Goal: Information Seeking & Learning: Learn about a topic

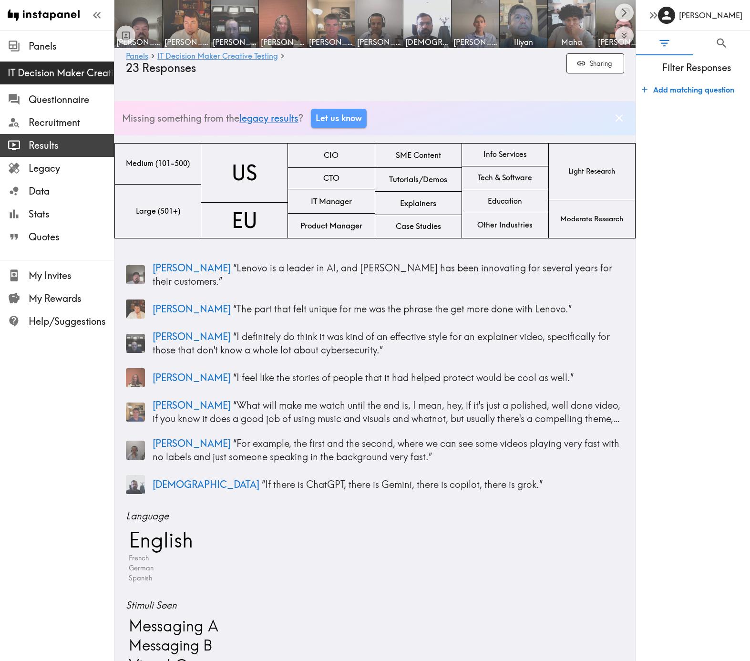
click at [62, 138] on span "Results" at bounding box center [71, 145] width 85 height 17
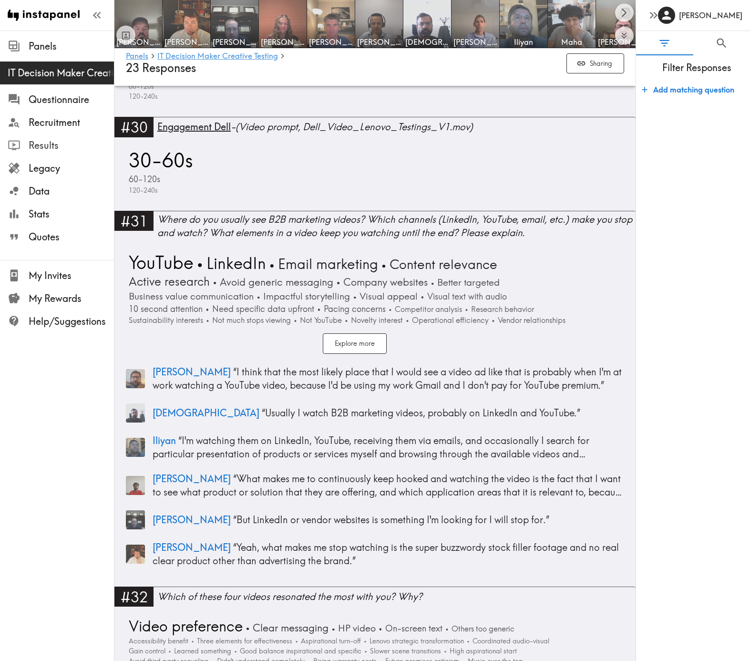
scroll to position [5652, 0]
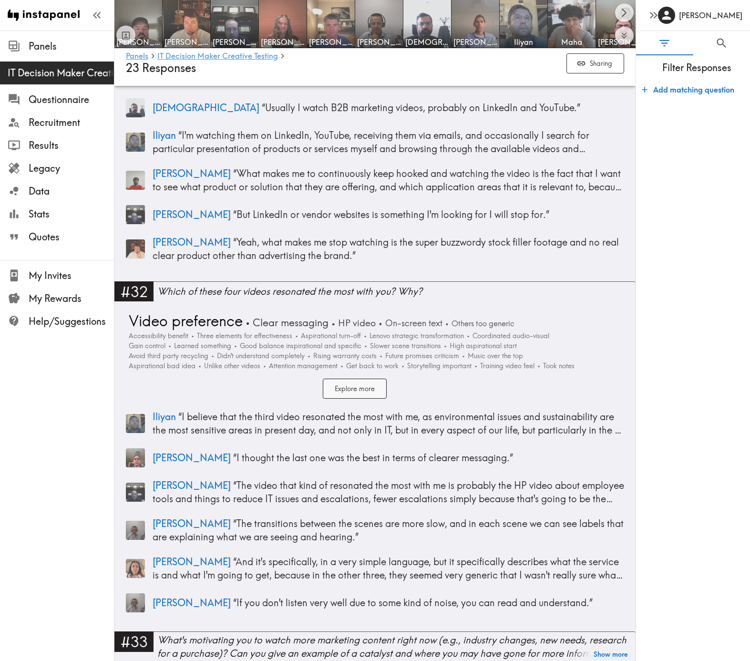
click at [360, 381] on button "Explore more" at bounding box center [355, 389] width 64 height 21
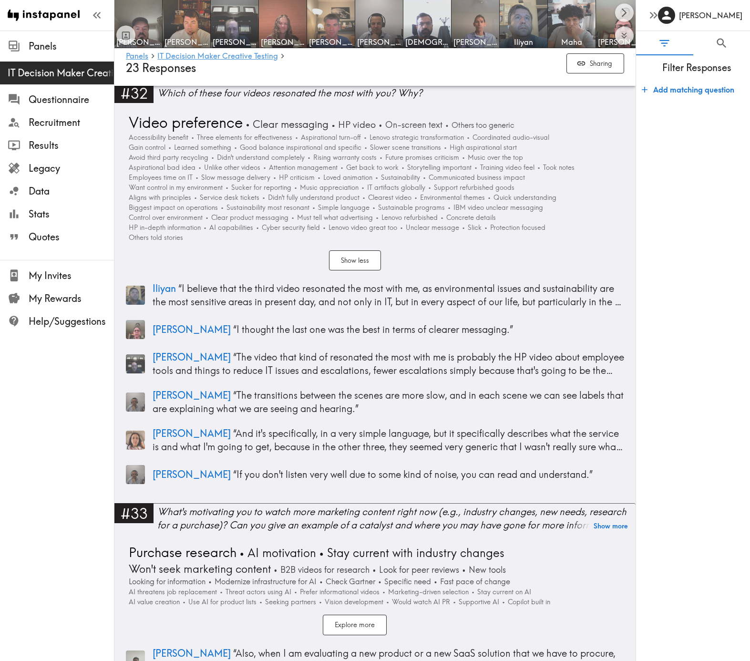
scroll to position [5710, 0]
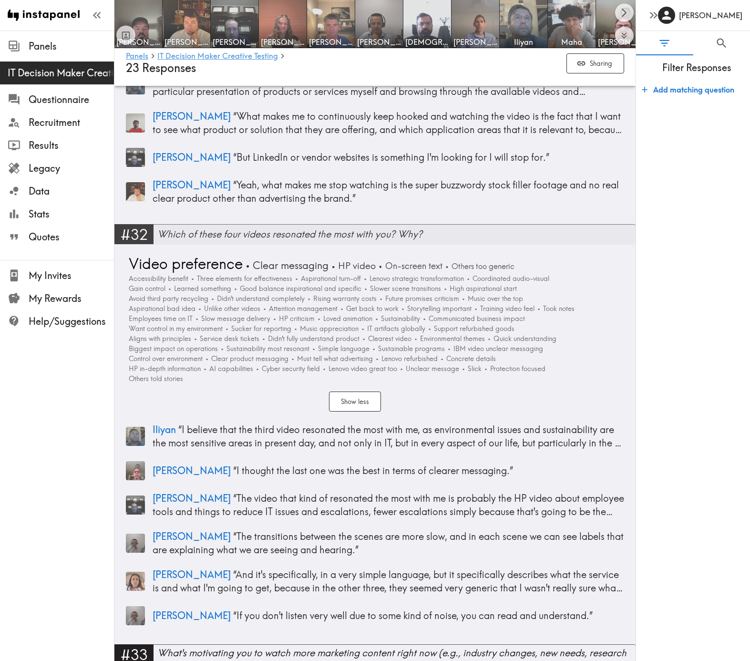
click at [134, 227] on div "#32" at bounding box center [133, 234] width 39 height 20
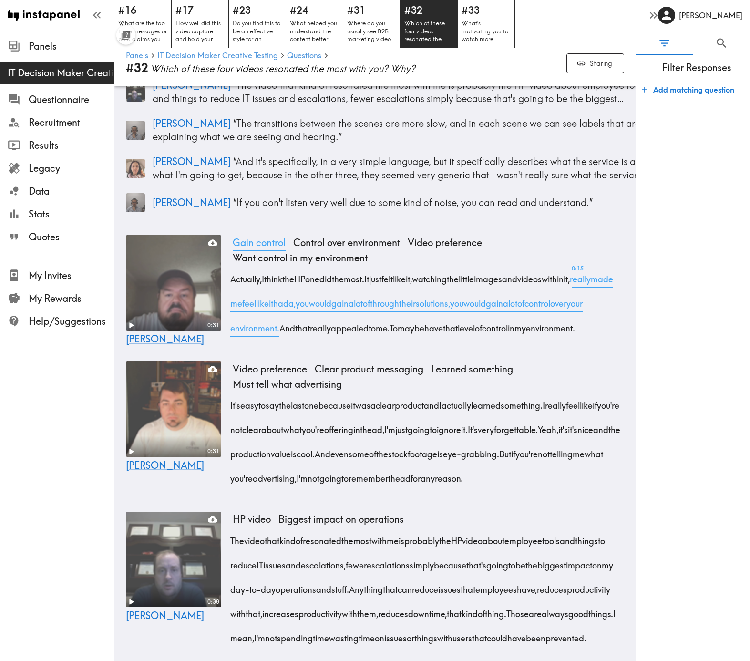
scroll to position [188, 0]
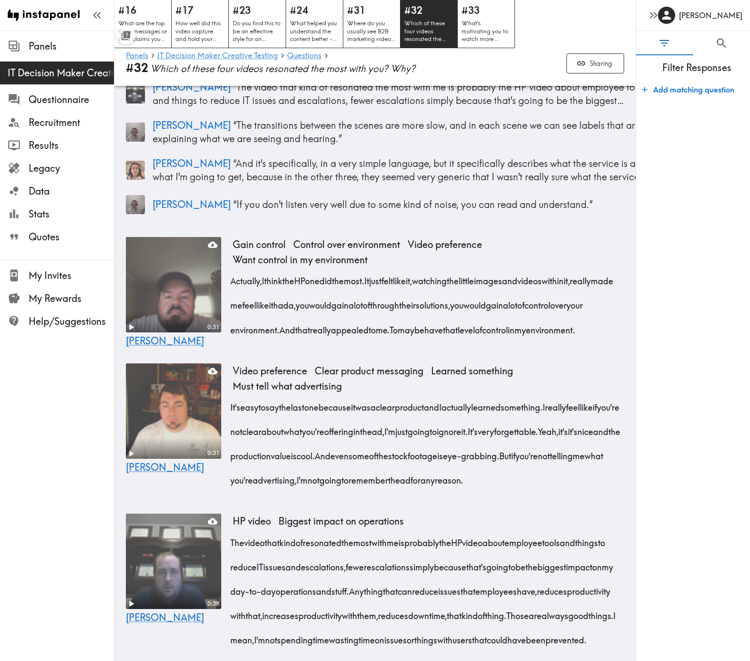
drag, startPoint x: 505, startPoint y: 626, endPoint x: 234, endPoint y: 233, distance: 477.3
copy div "Gain control Control over environment Video preference Want control in my envir…"
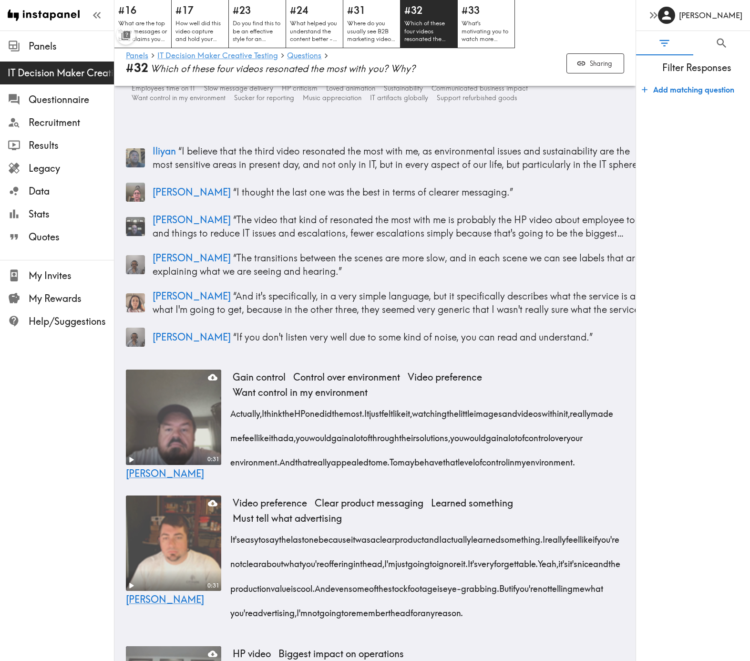
scroll to position [24, 0]
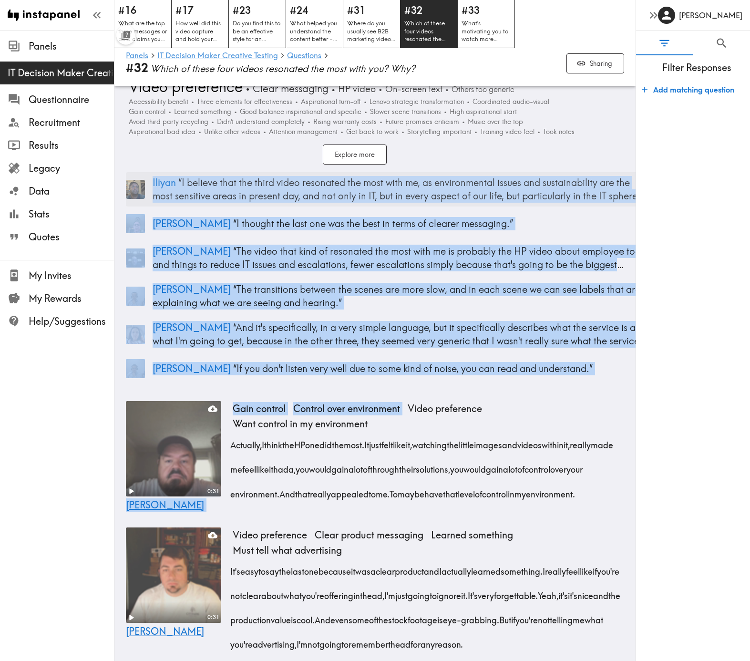
drag, startPoint x: 577, startPoint y: 393, endPoint x: 152, endPoint y: 184, distance: 474.1
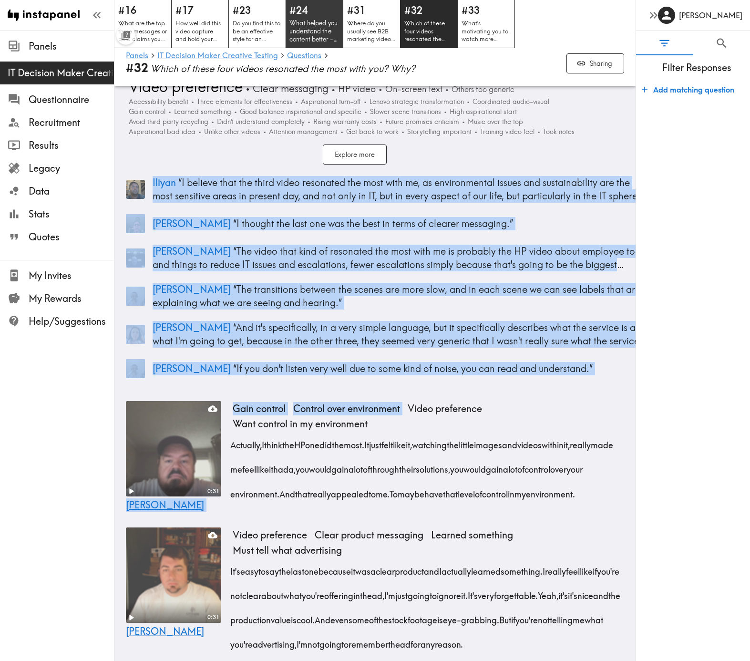
copy div "Loremi “ D sitamet cons adi elits doeiu temporinc utl etdo magn al, en adminimv…"
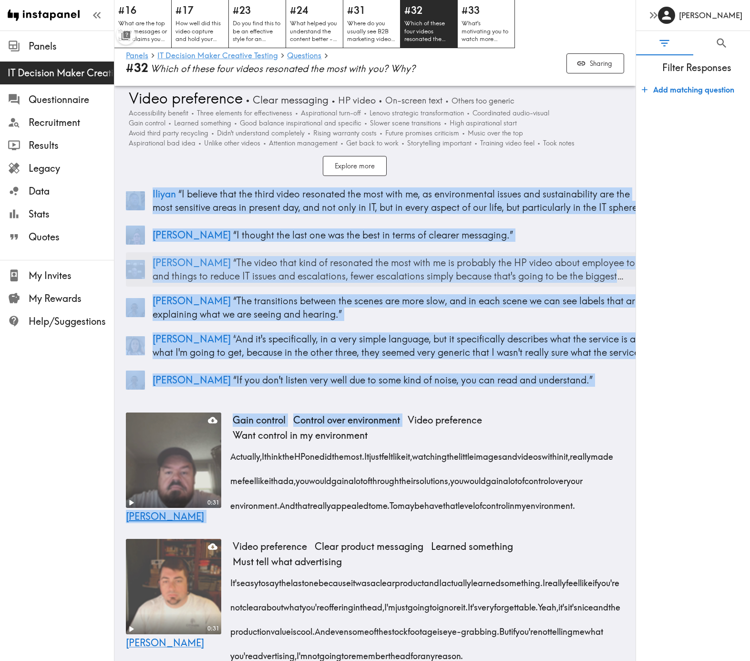
scroll to position [0, 0]
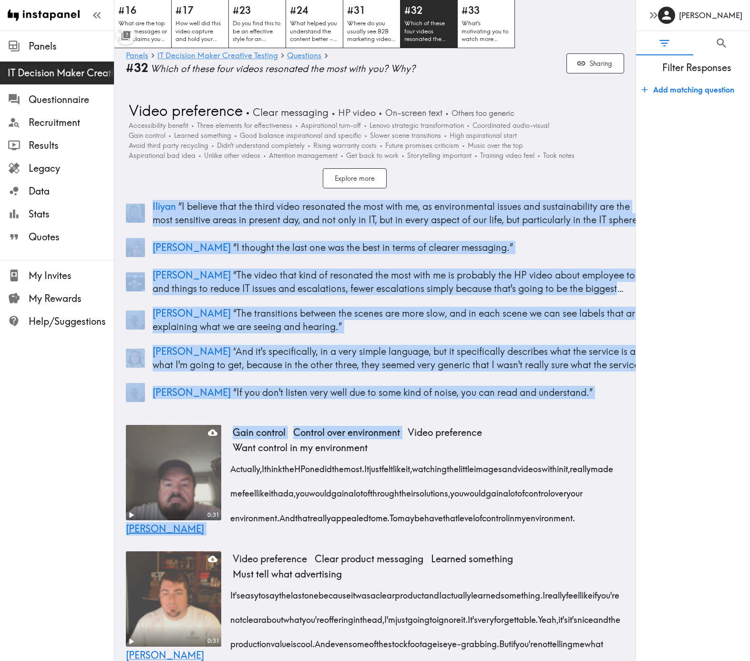
click at [259, 188] on div "• Video preference • Clear messaging • HP video • On-screen text • Others too g…" at bounding box center [386, 253] width 521 height 305
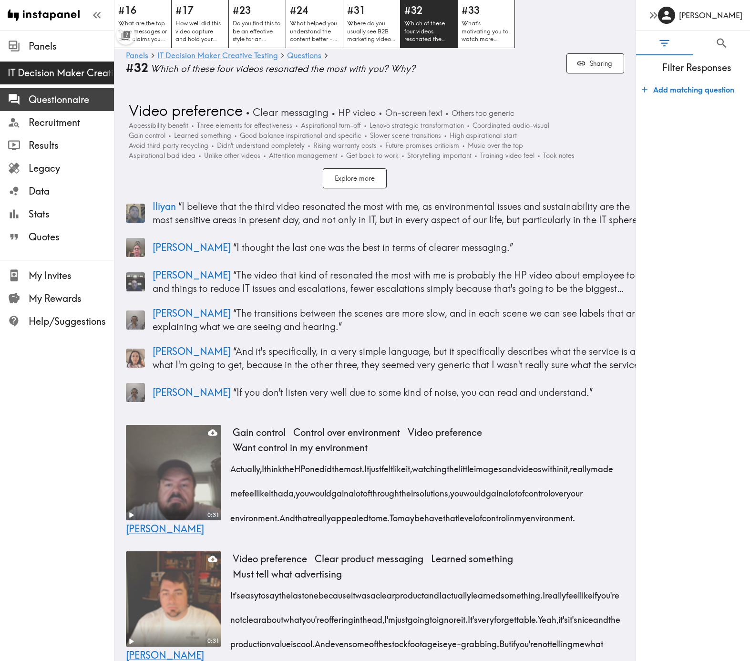
click at [55, 102] on span "Questionnaire" at bounding box center [71, 99] width 85 height 13
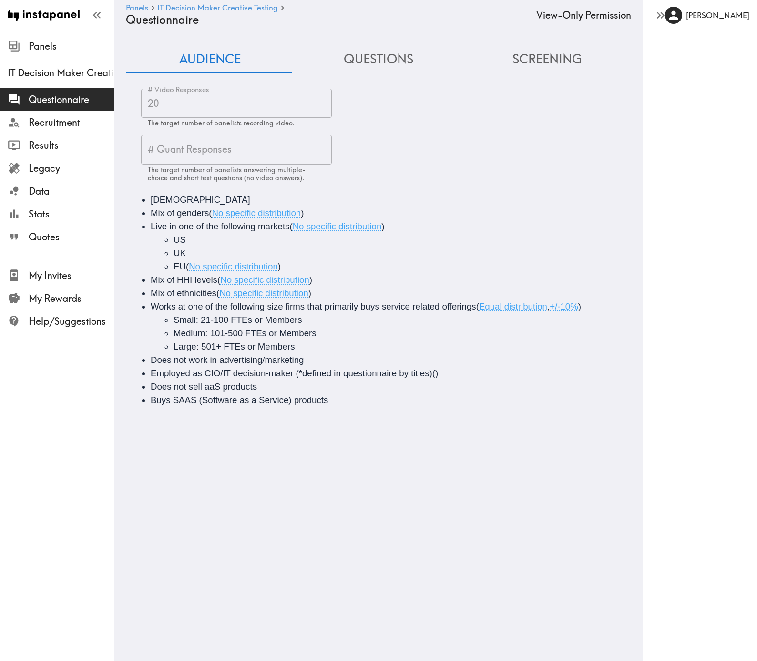
click at [370, 58] on button "Questions" at bounding box center [378, 59] width 168 height 27
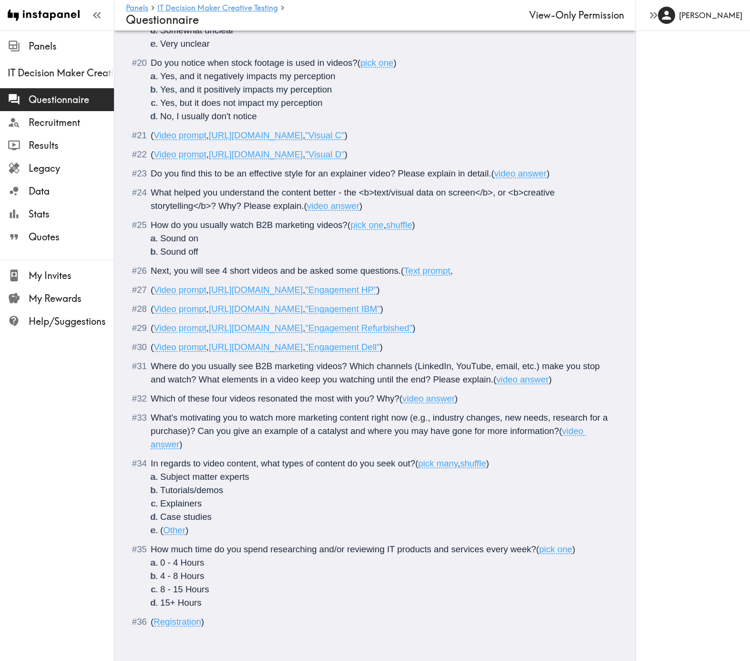
scroll to position [1842, 0]
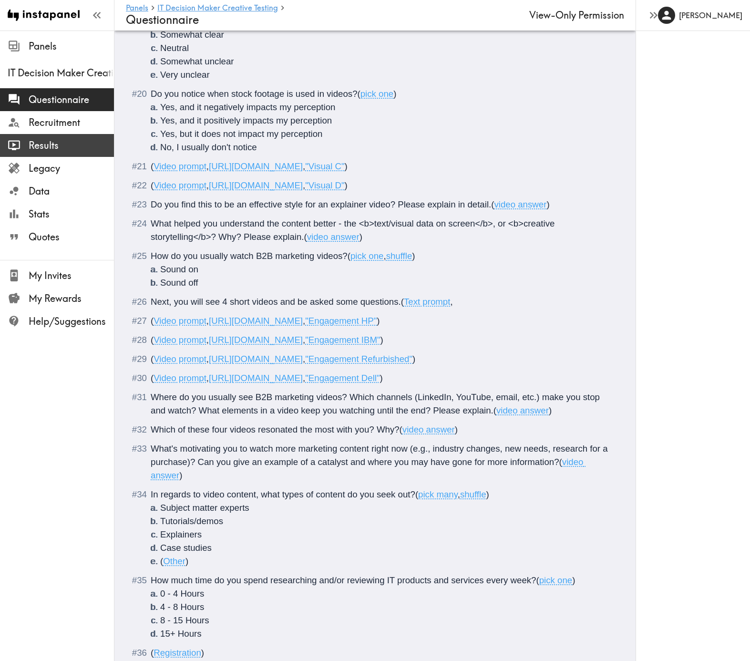
click at [52, 154] on div "Results" at bounding box center [57, 145] width 114 height 25
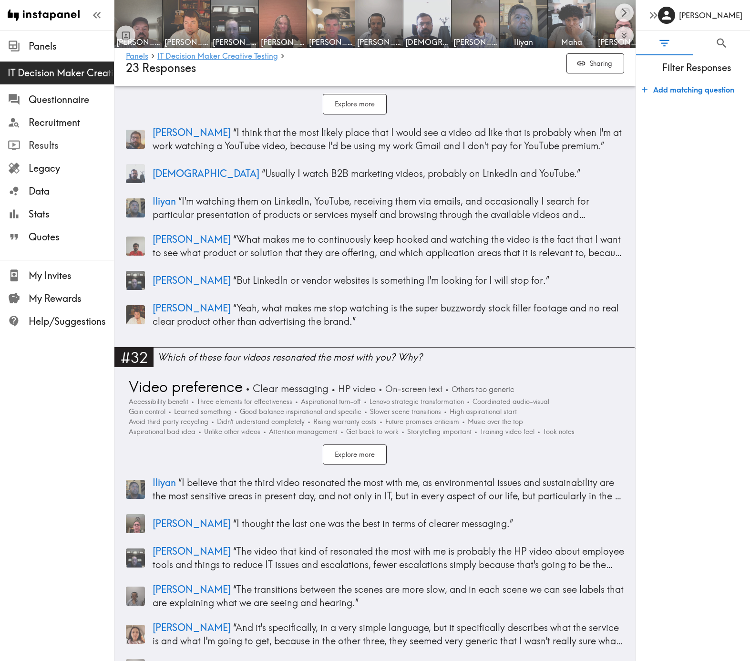
scroll to position [5728, 0]
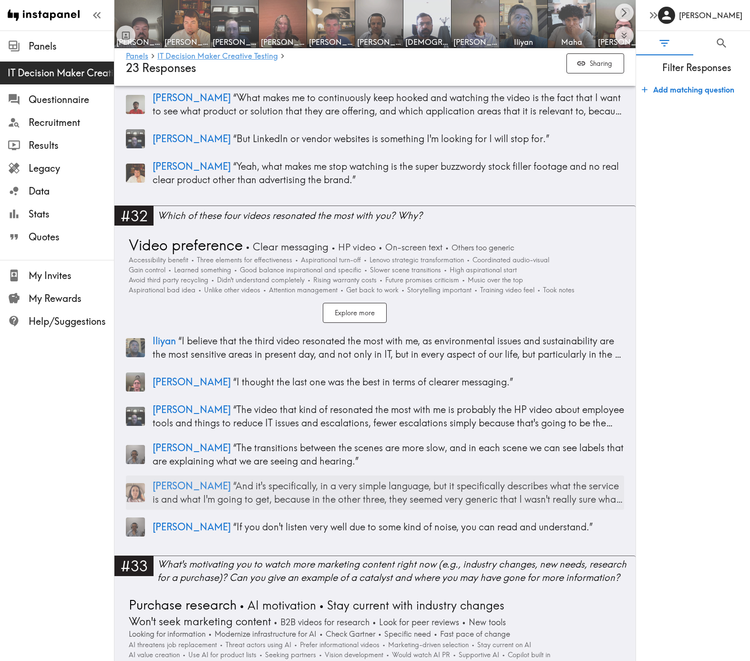
click at [272, 480] on p "[PERSON_NAME] “ And it's specifically, in a very simple language, but it specif…" at bounding box center [389, 492] width 472 height 27
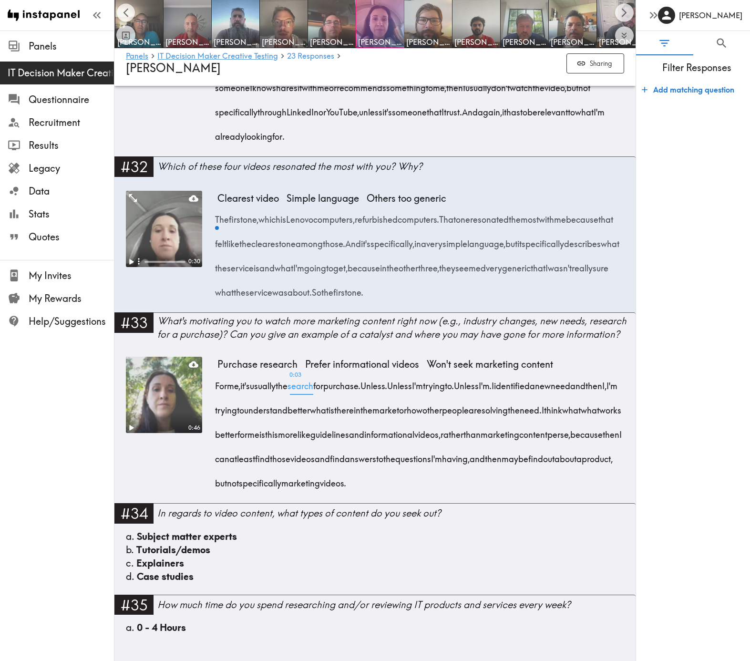
scroll to position [0, 582]
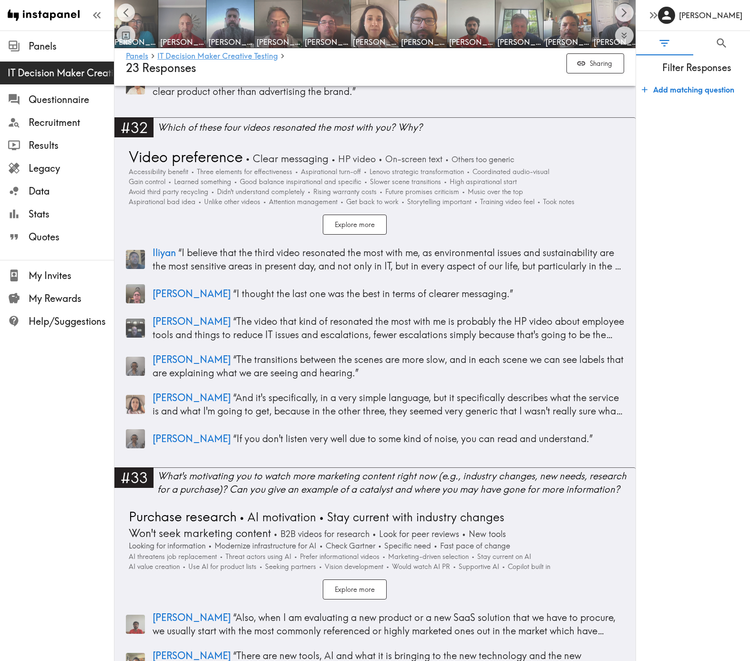
scroll to position [5730, 0]
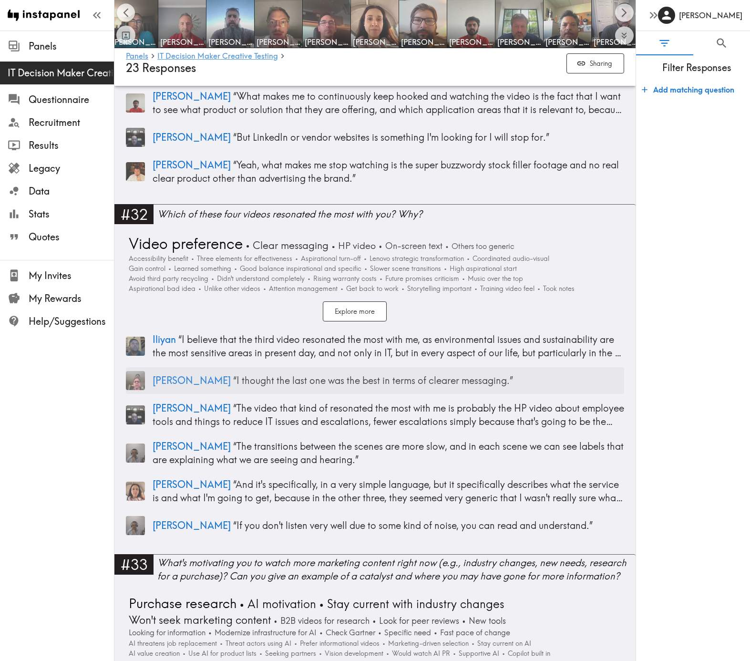
click at [332, 374] on p "[PERSON_NAME] “ I thought the last one was the best in terms of clearer messagi…" at bounding box center [389, 380] width 472 height 13
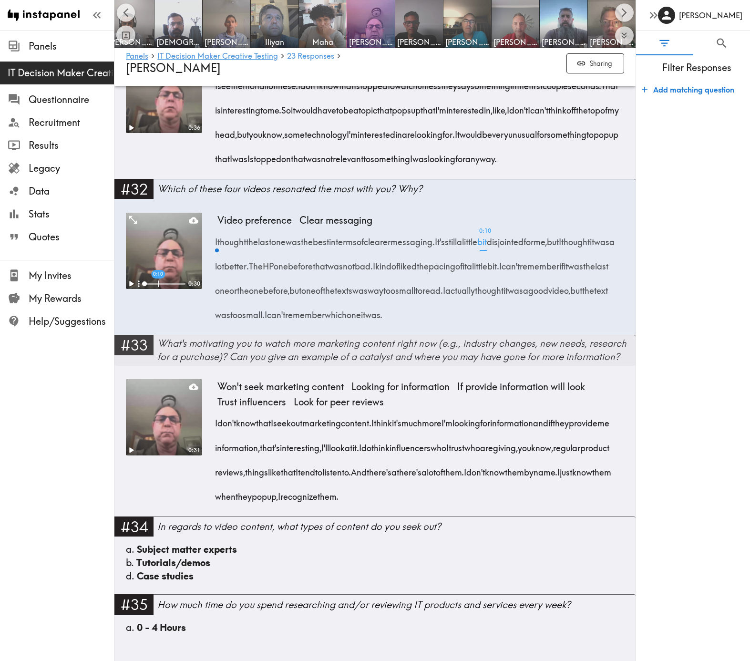
scroll to position [0, 245]
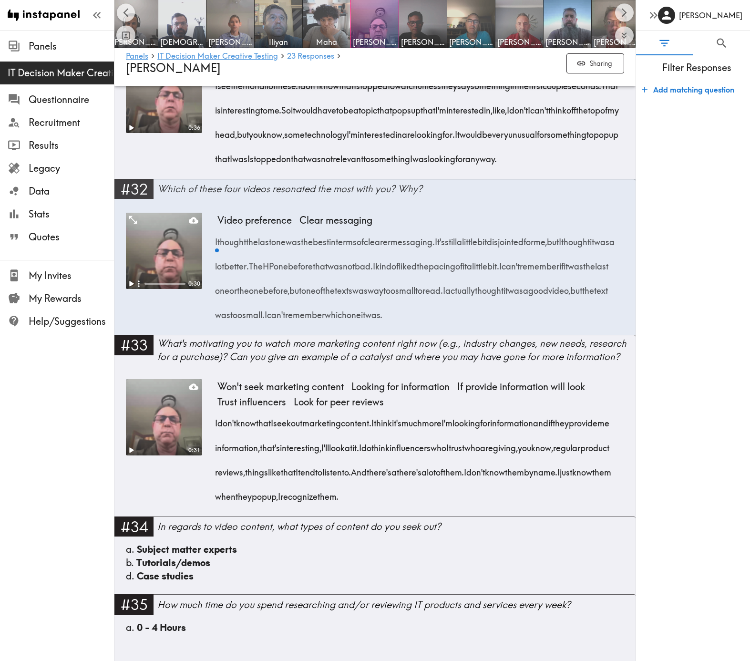
click at [431, 179] on link "#32 Which of these four videos resonated the most with you? Why?" at bounding box center [374, 192] width 521 height 26
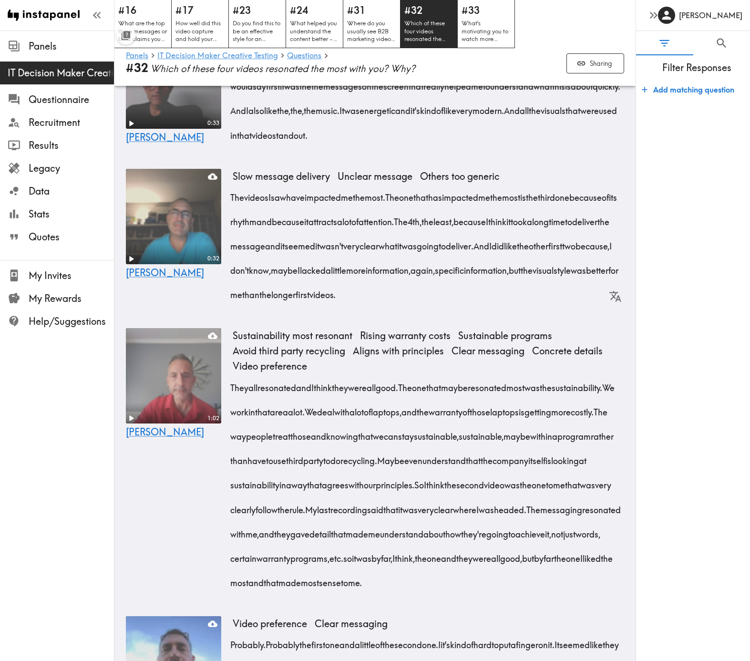
click at [136, 8] on span "[PERSON_NAME]" at bounding box center [165, 2] width 78 height 12
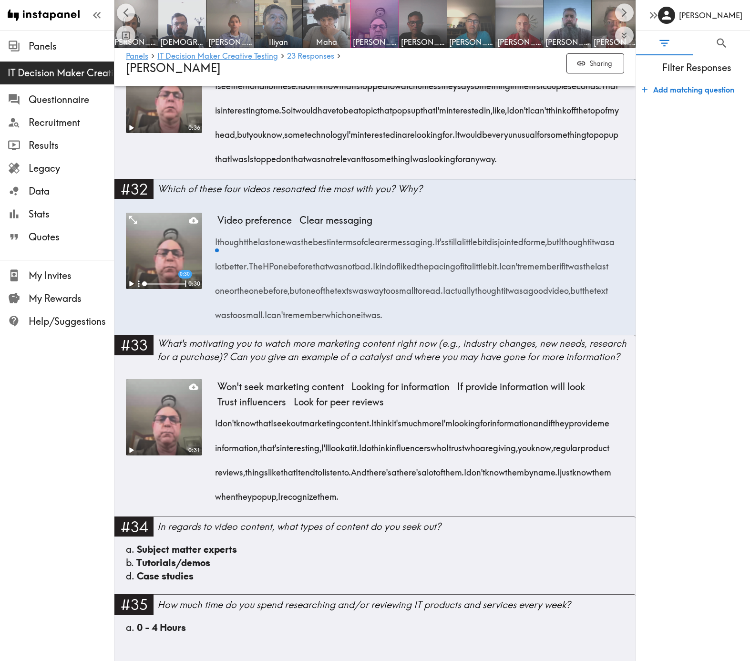
scroll to position [2628, 0]
click at [448, 196] on div "Which of these four videos resonated the most with you? Why?" at bounding box center [396, 188] width 478 height 13
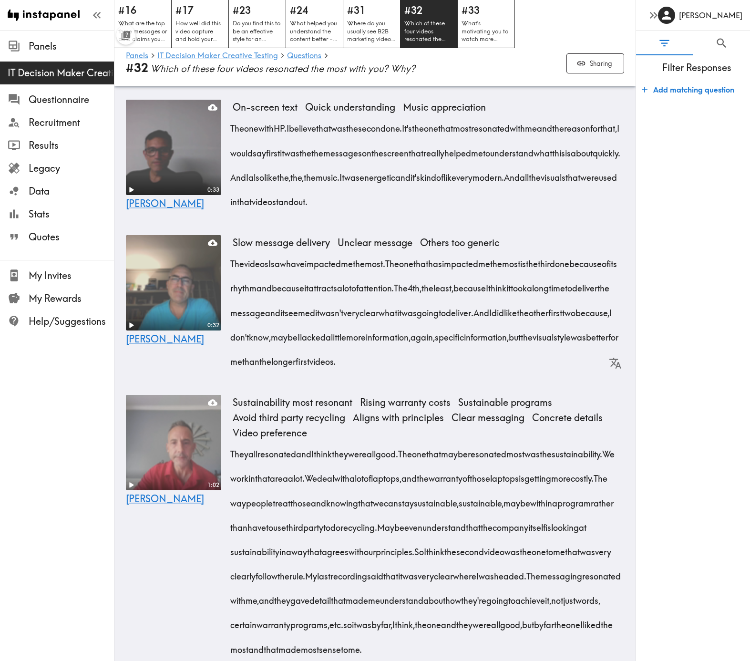
scroll to position [2491, 0]
click at [134, 74] on span "[PERSON_NAME]" at bounding box center [165, 68] width 78 height 12
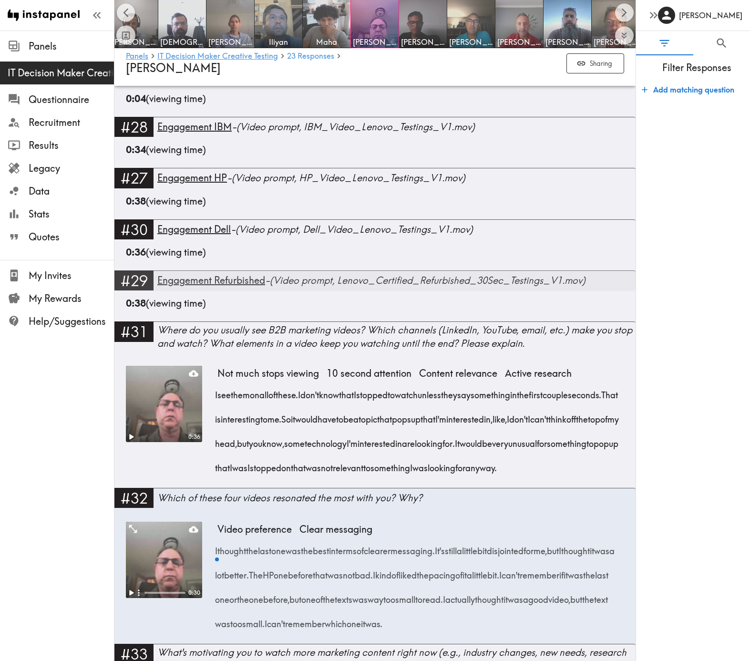
scroll to position [2254, 0]
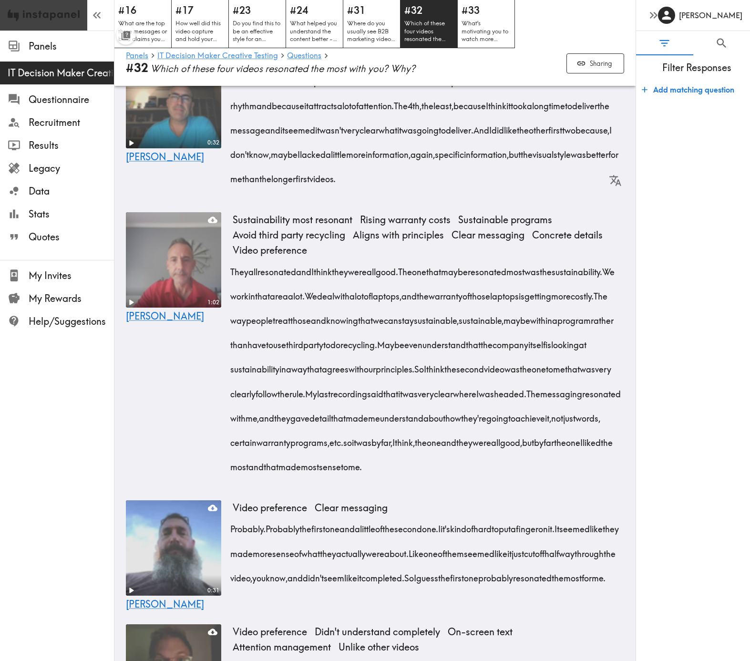
scroll to position [0, 245]
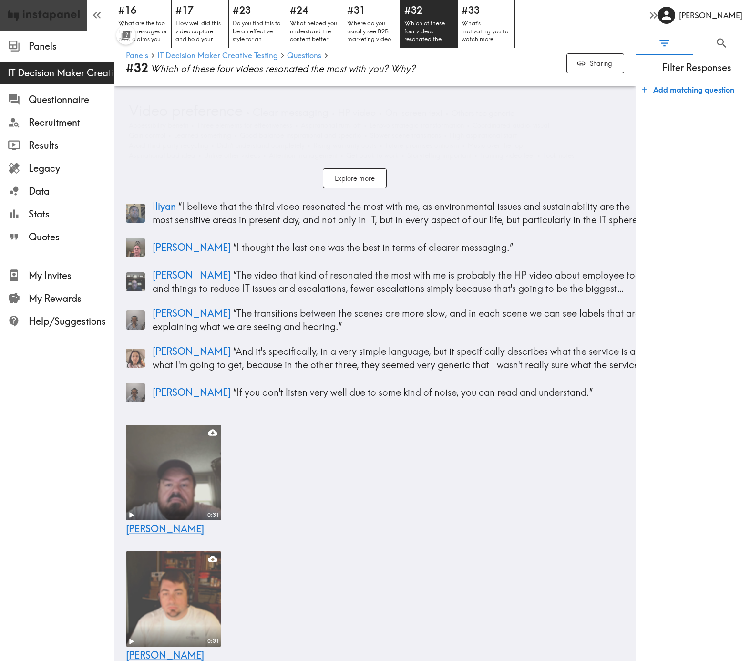
scroll to position [2557, 0]
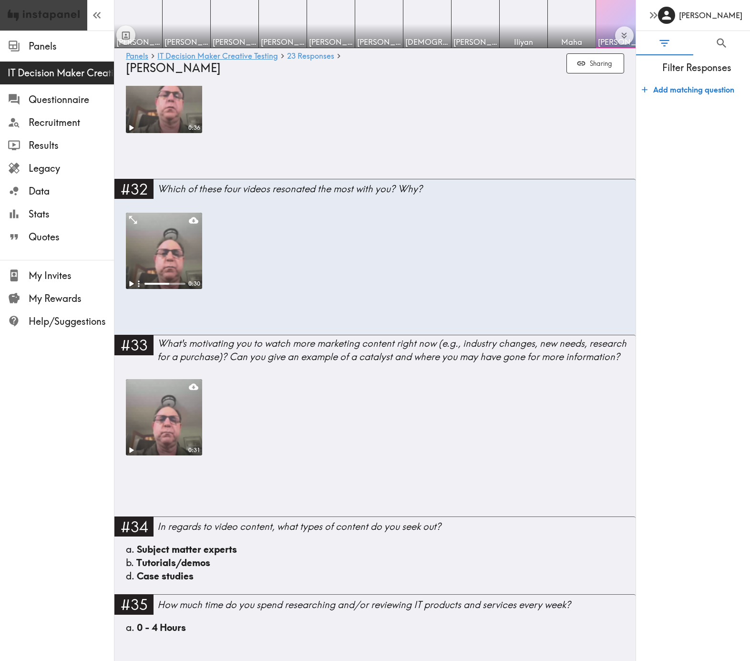
scroll to position [0, 245]
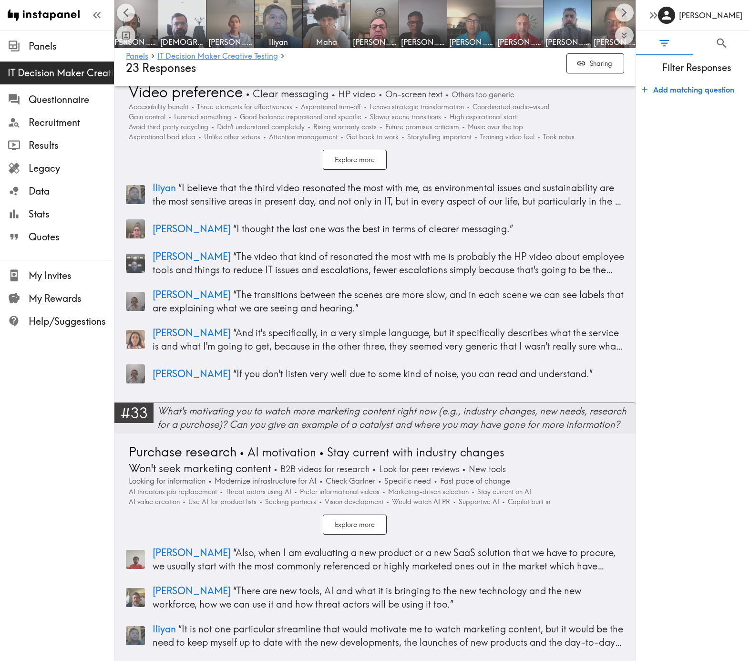
scroll to position [5875, 0]
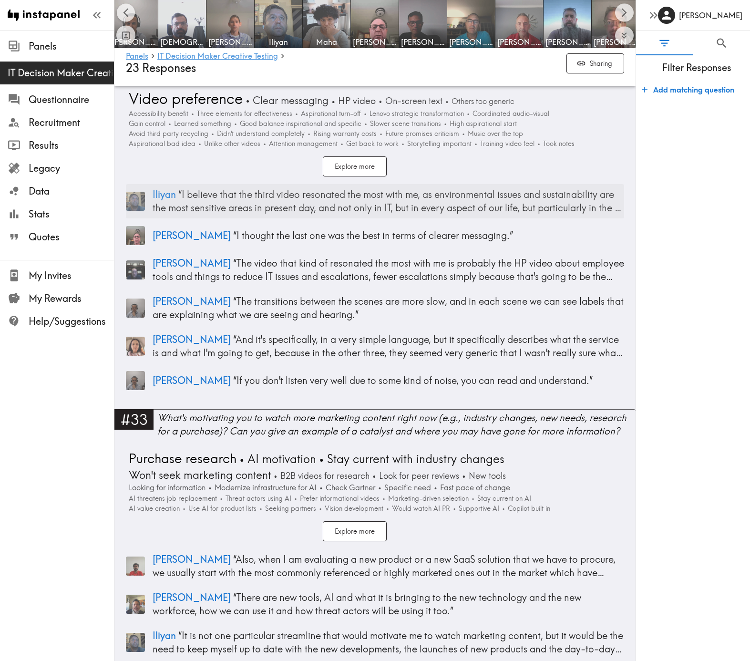
click at [319, 198] on p "Iliyan “ I believe that the third video resonated the most with me, as environm…" at bounding box center [389, 201] width 472 height 27
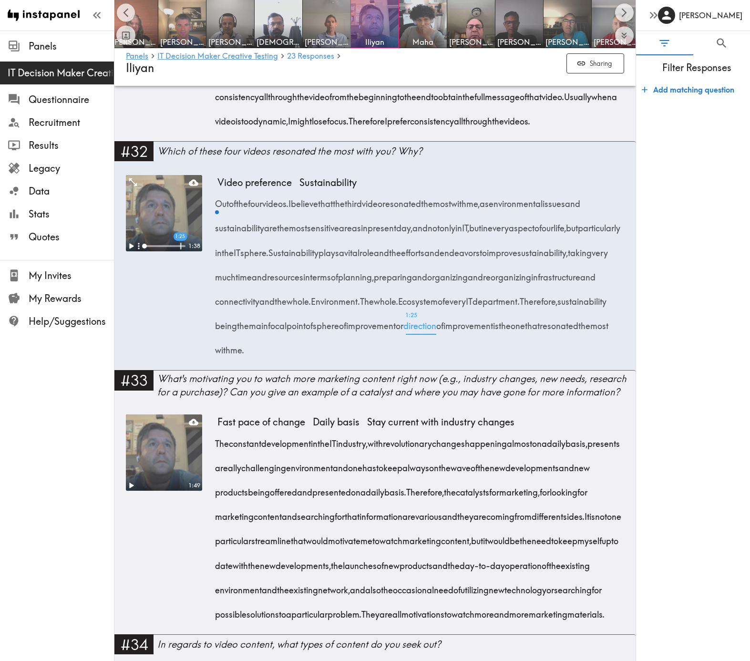
scroll to position [2406, 0]
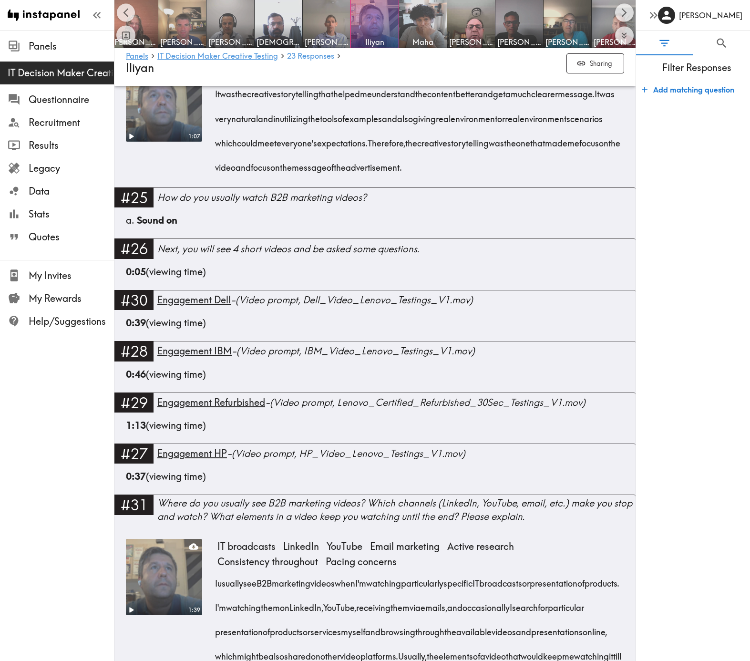
scroll to position [1963, 0]
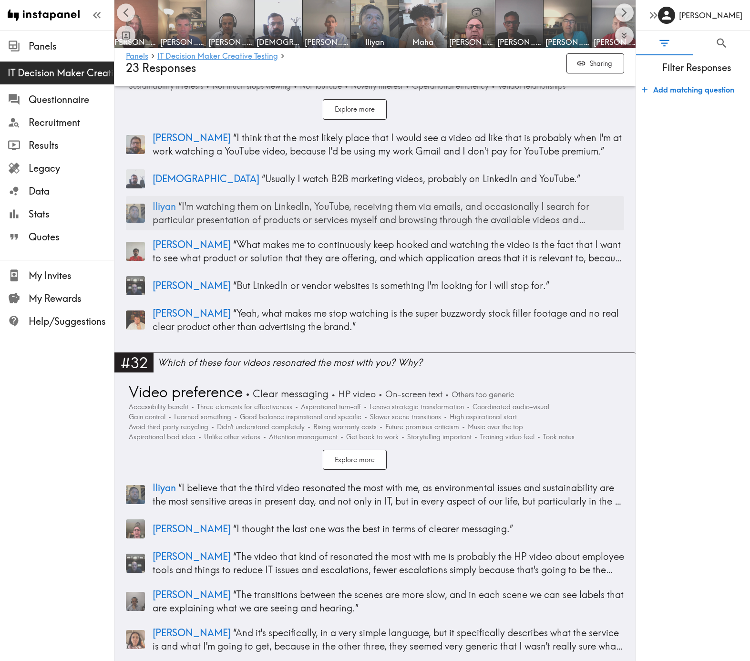
scroll to position [5697, 0]
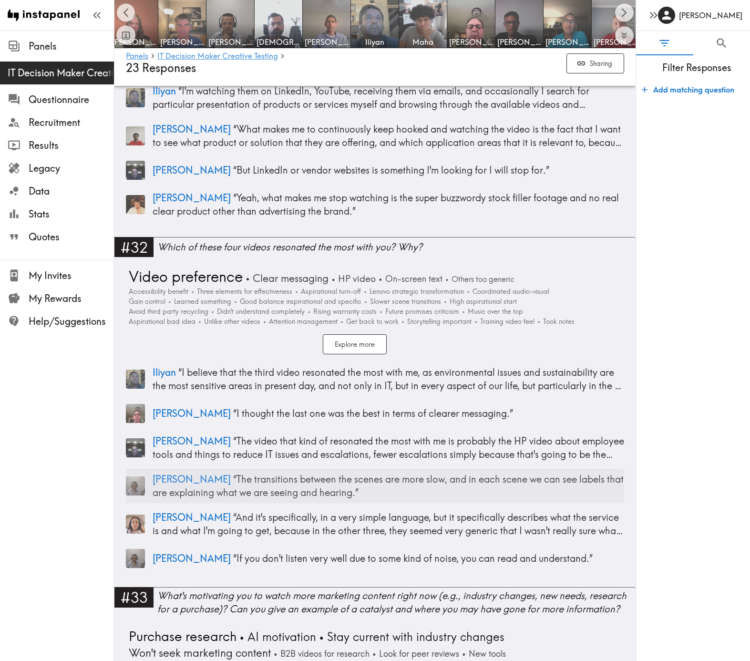
click at [244, 473] on p "[PERSON_NAME] “ The transitions between the scenes are more slow, and in each s…" at bounding box center [389, 486] width 472 height 27
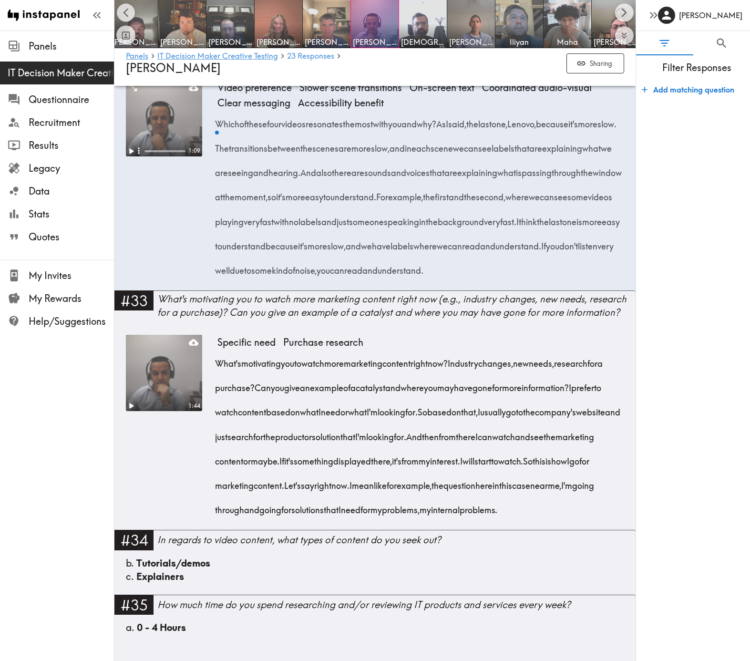
scroll to position [0, 4]
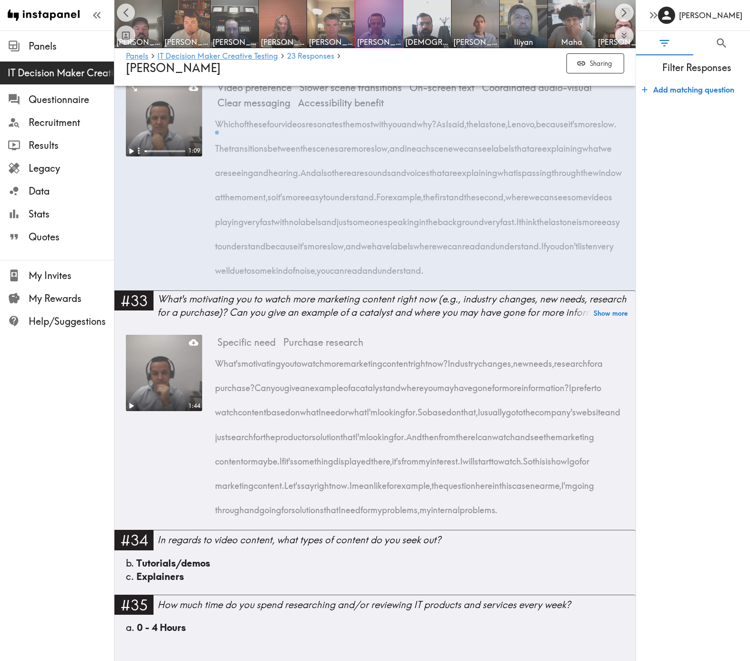
scroll to position [0, 4]
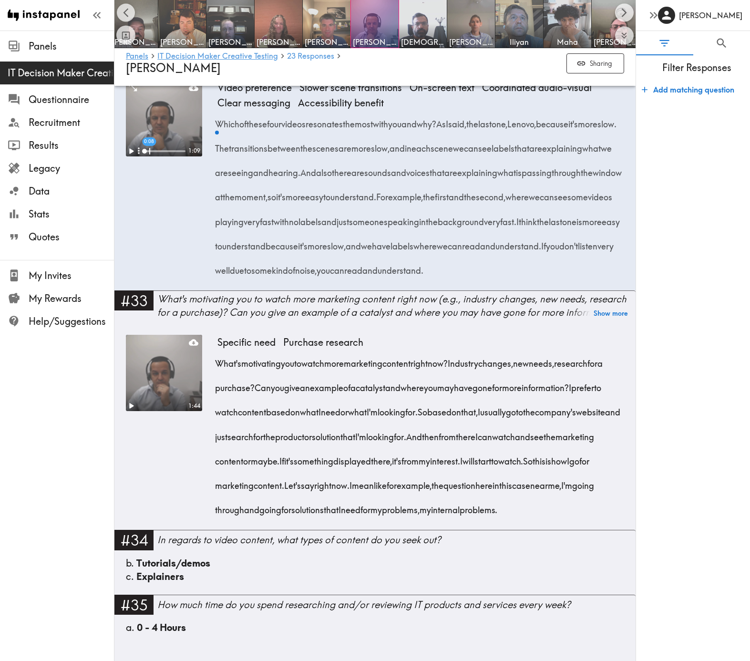
drag, startPoint x: 501, startPoint y: 152, endPoint x: 576, endPoint y: 228, distance: 106.6
click at [576, 228] on div "Which of these four videos resonates the most with you and why? As I said, the …" at bounding box center [420, 194] width 407 height 171
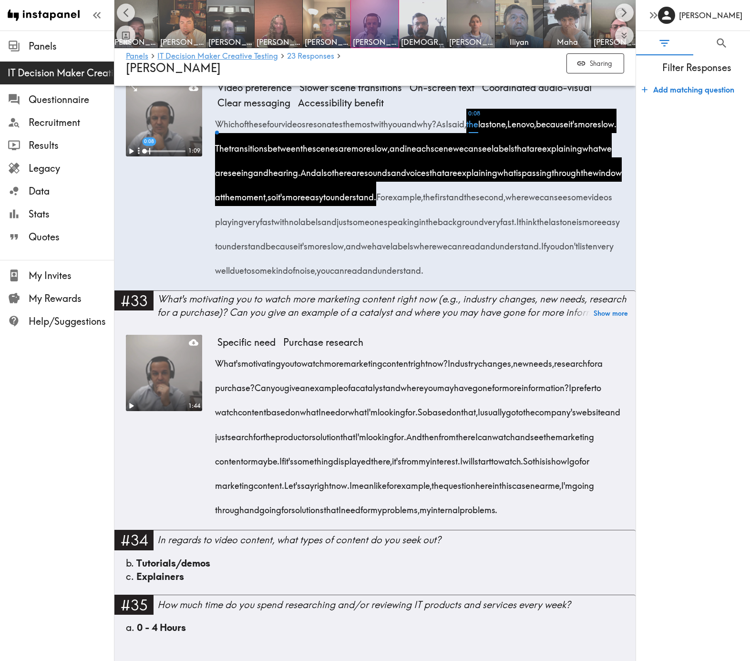
copy div "the last one, Lenovo, because it's more slow. The transitions between the scene…"
